Goal: Task Accomplishment & Management: Use online tool/utility

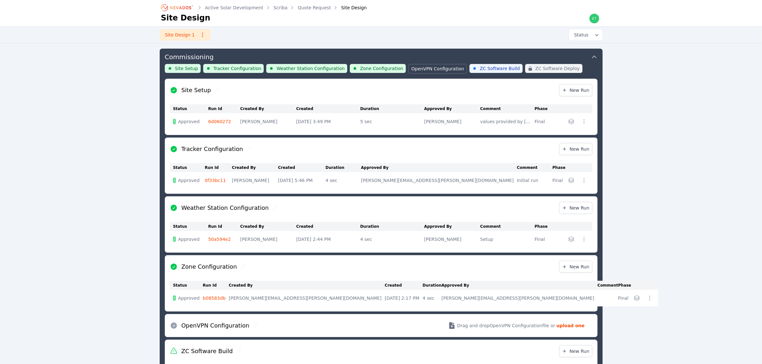
scroll to position [373, 0]
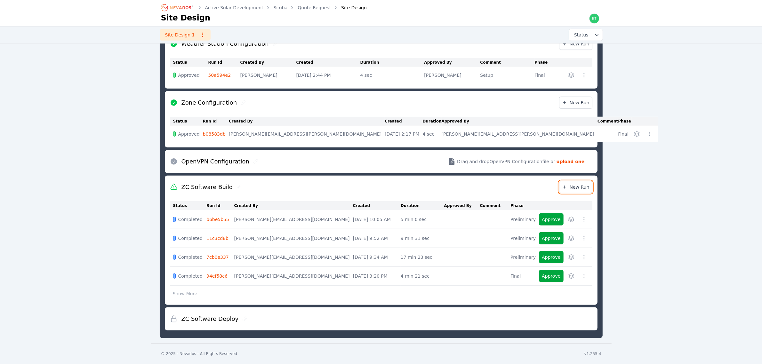
click at [579, 186] on span "New Run" at bounding box center [576, 187] width 28 height 6
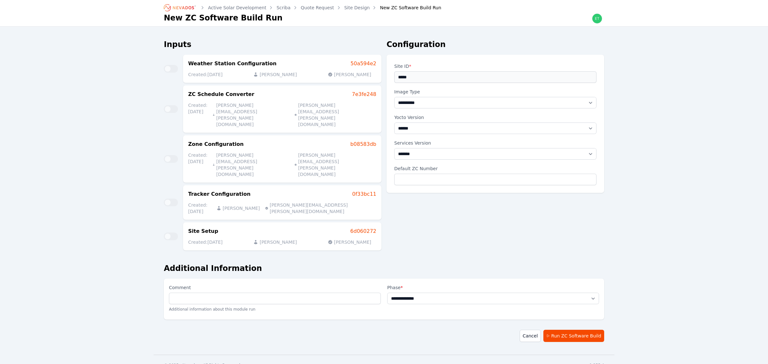
click at [83, 163] on div "**********" at bounding box center [384, 177] width 768 height 355
